Goal: Task Accomplishment & Management: Complete application form

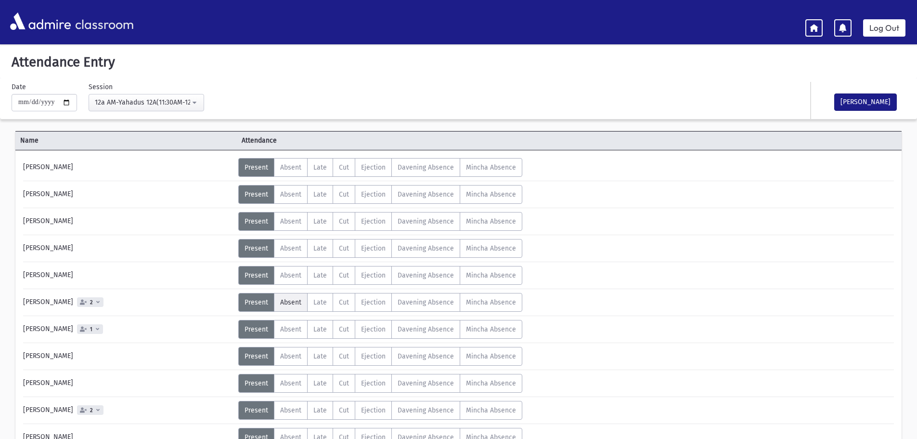
click at [283, 307] on label "Absent A" at bounding box center [291, 302] width 34 height 19
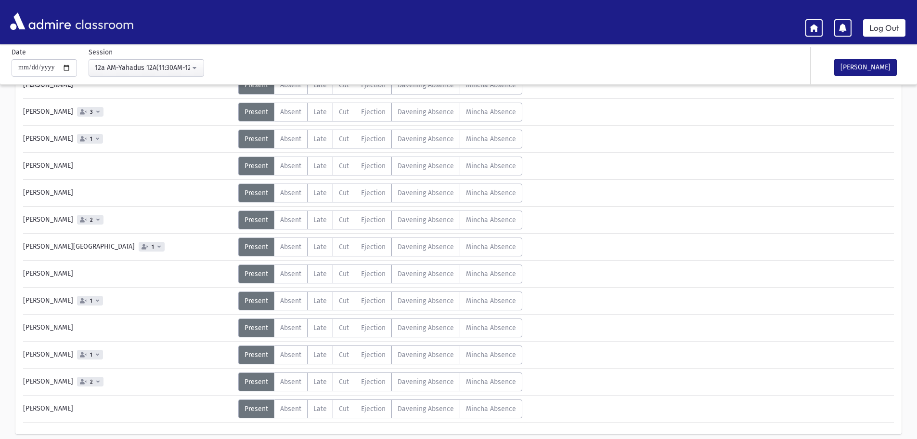
scroll to position [398, 0]
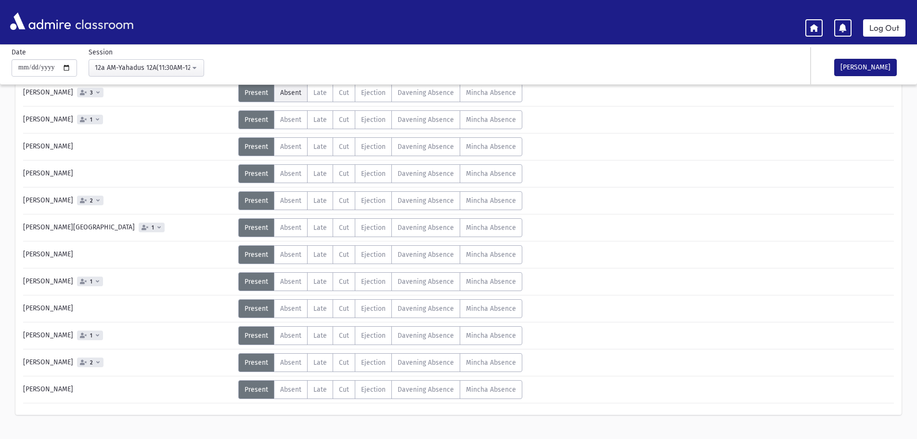
click at [289, 95] on span "Absent" at bounding box center [290, 93] width 21 height 8
click at [290, 202] on span "Absent" at bounding box center [290, 200] width 21 height 8
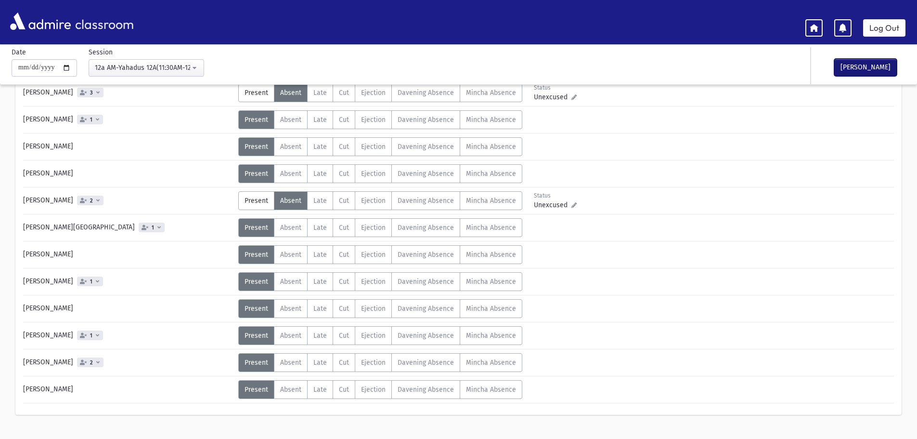
click at [870, 66] on button "[PERSON_NAME]" at bounding box center [865, 67] width 63 height 17
